Goal: Check status: Check status

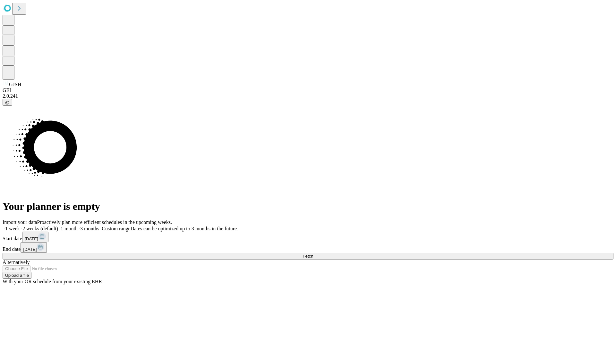
click at [313, 254] on span "Fetch" at bounding box center [307, 256] width 11 height 5
